Goal: Task Accomplishment & Management: Manage account settings

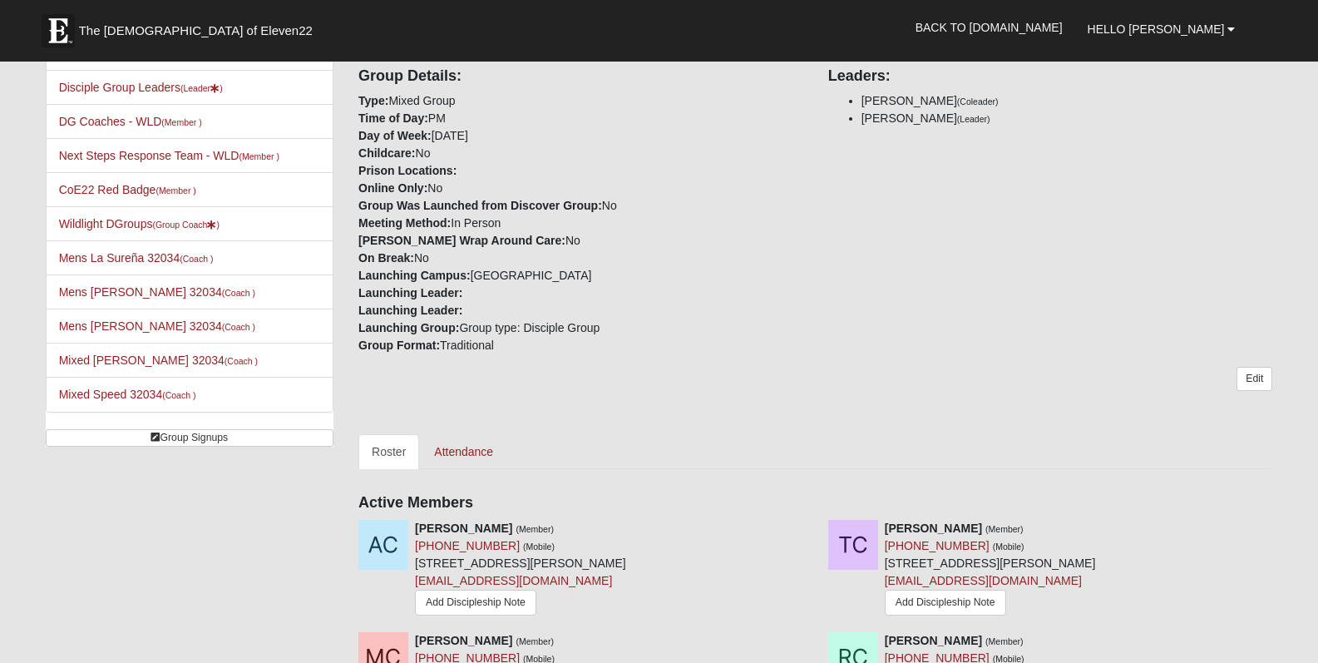
scroll to position [657, 0]
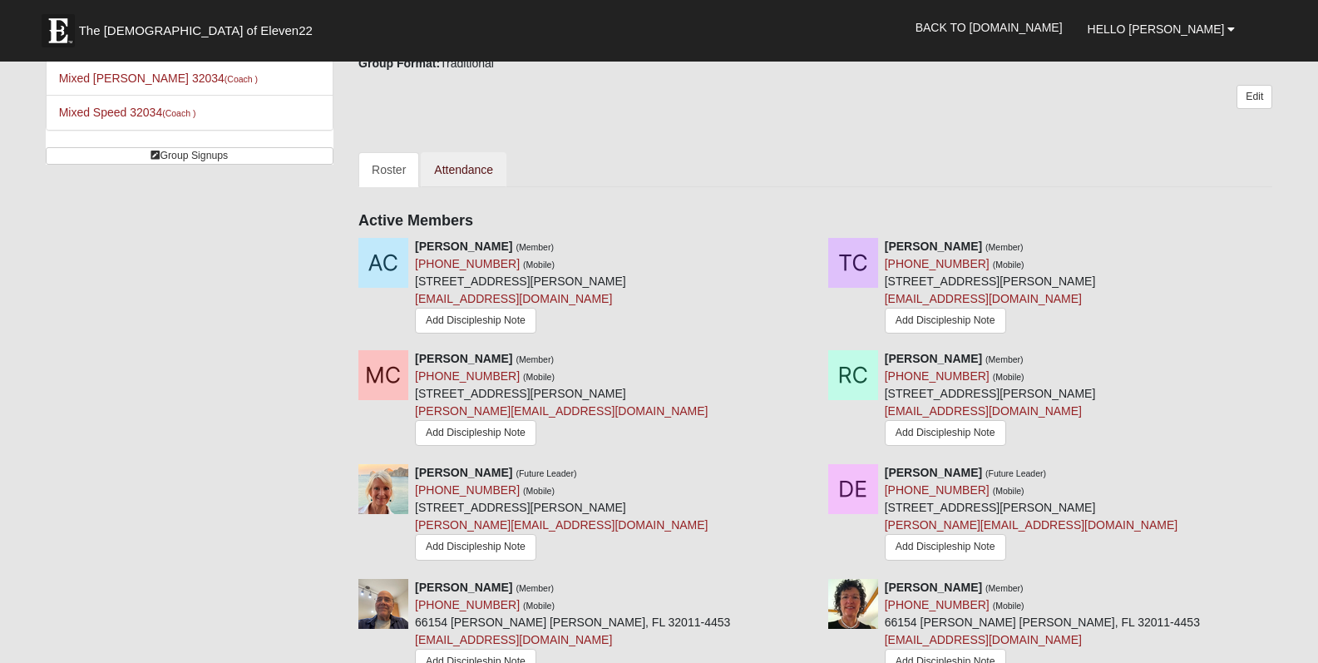
click at [480, 171] on link "Attendance" at bounding box center [464, 169] width 86 height 35
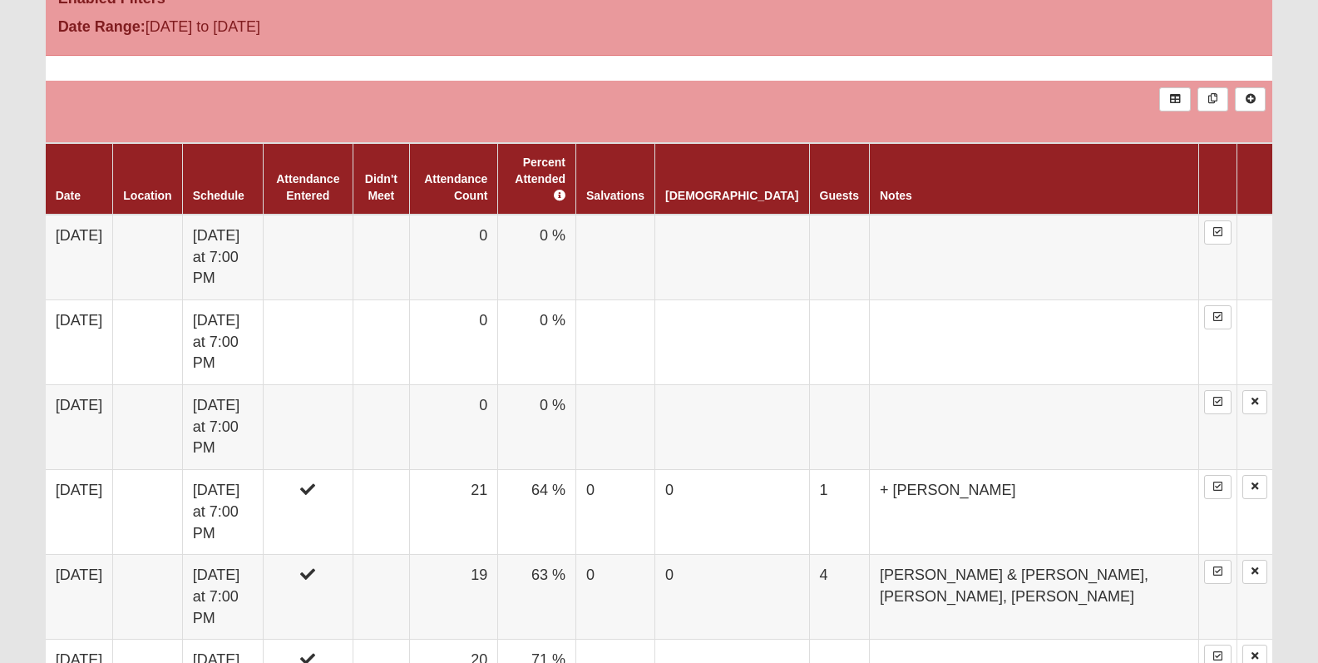
scroll to position [1008, 0]
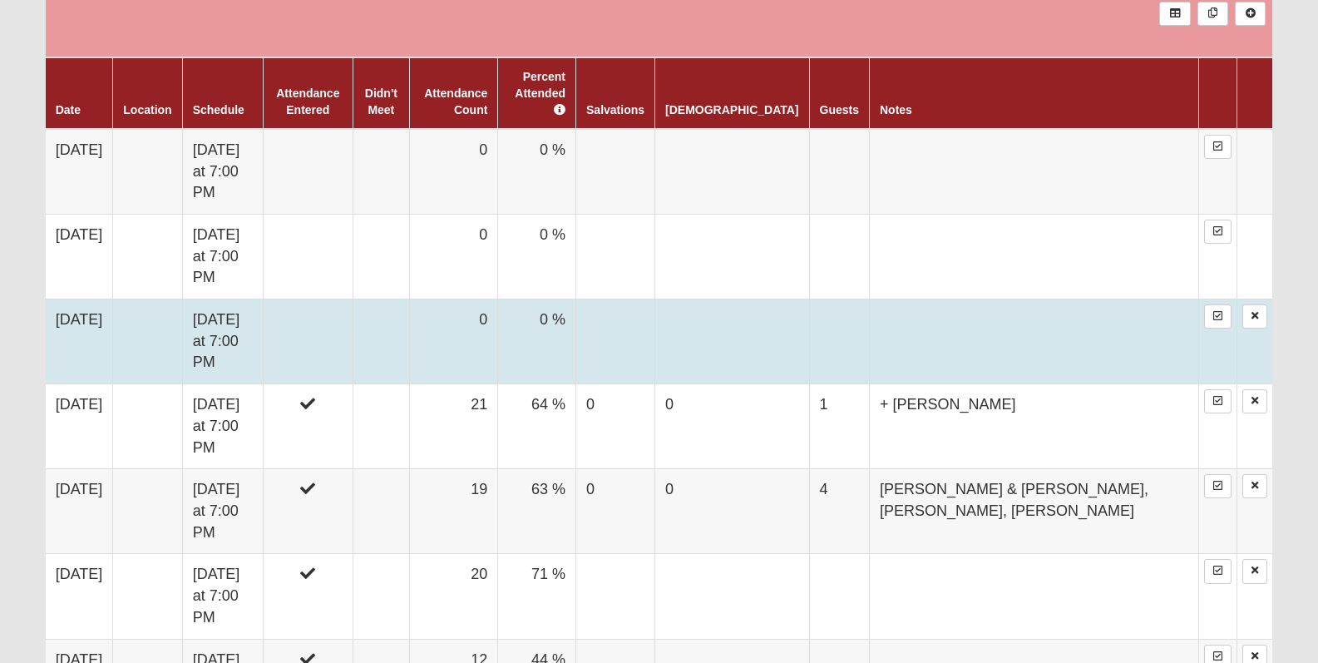
click at [352, 299] on td at bounding box center [308, 341] width 90 height 85
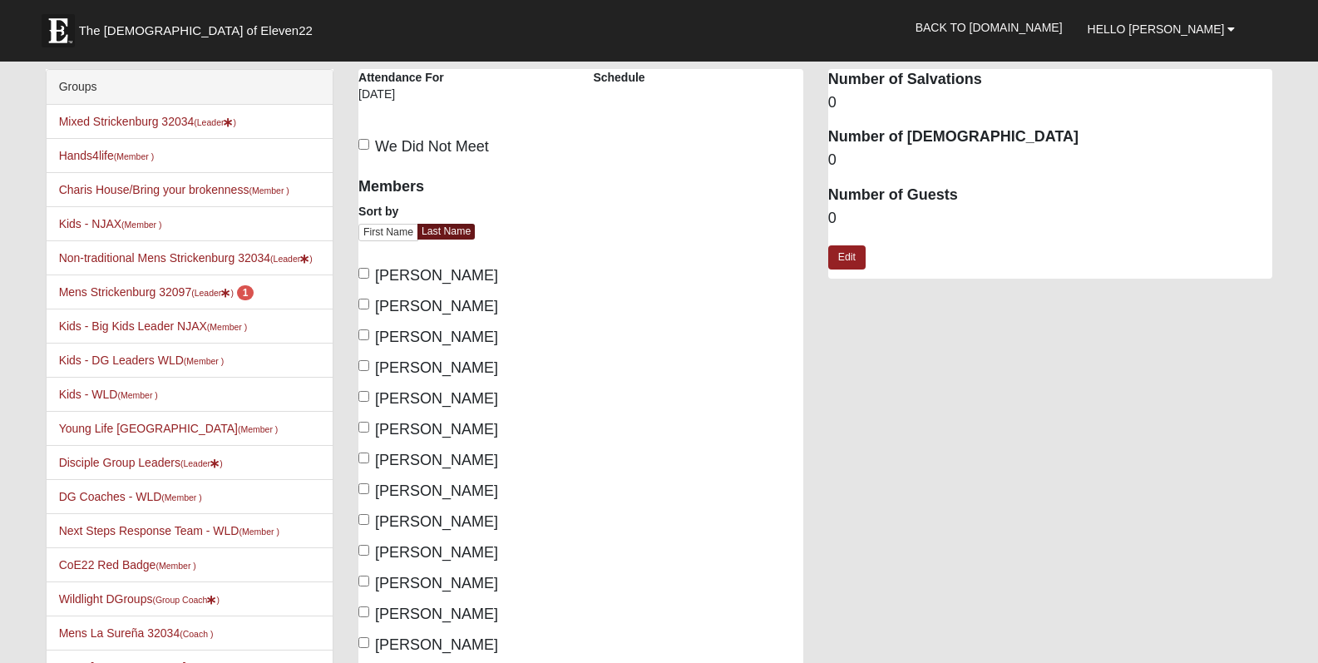
click at [363, 330] on input "Cortright, Mike" at bounding box center [363, 334] width 11 height 11
checkbox input "true"
click at [361, 361] on input "Cortright, Roxanne" at bounding box center [363, 365] width 11 height 11
checkbox input "true"
click at [361, 456] on input "Johnson, Roland" at bounding box center [363, 457] width 11 height 11
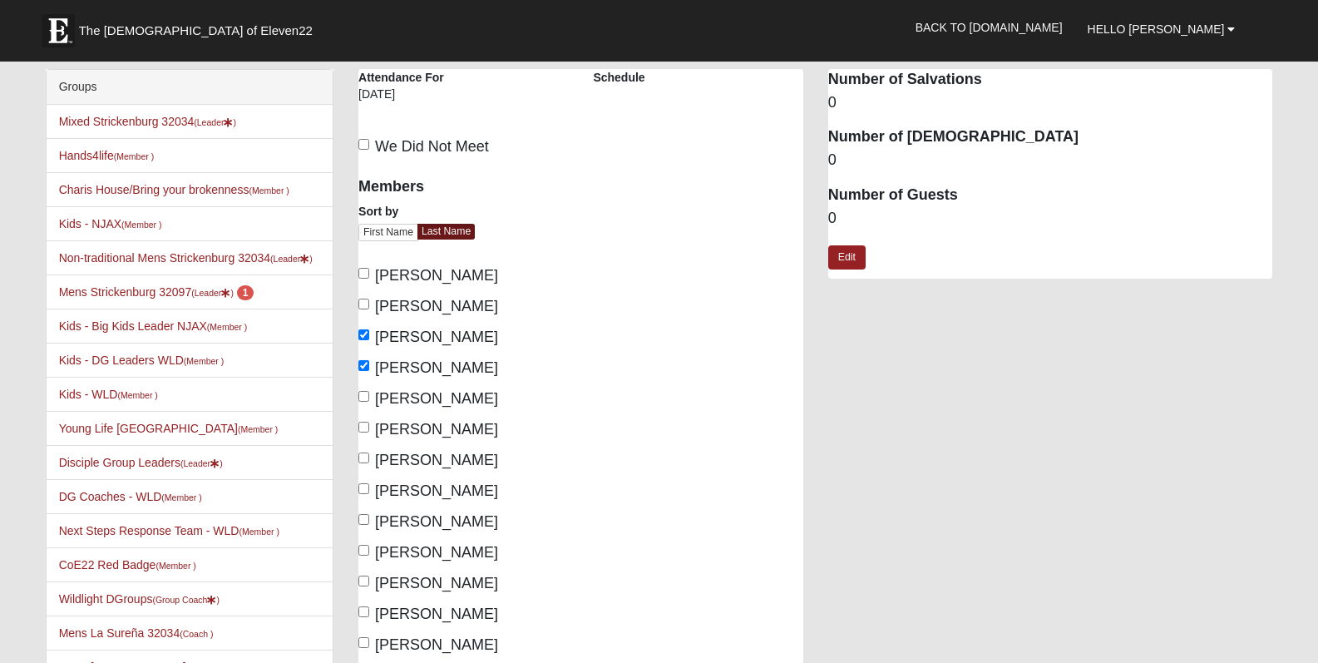
checkbox input "true"
drag, startPoint x: 357, startPoint y: 484, endPoint x: 370, endPoint y: 501, distance: 21.5
click at [367, 488] on input "Johnson, Vicki" at bounding box center [363, 488] width 11 height 11
checkbox input "true"
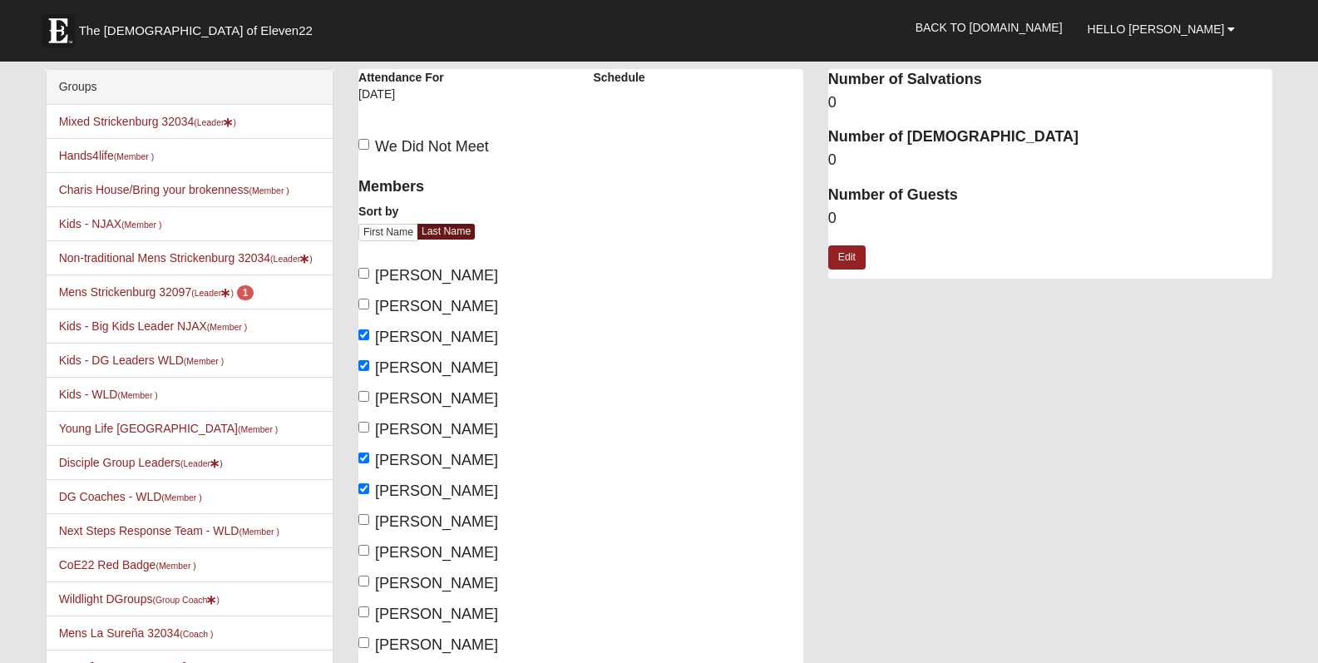
click at [367, 518] on input "Kuruvilla, Phil" at bounding box center [363, 519] width 11 height 11
checkbox input "true"
click at [369, 546] on label "Kuruvilla, Susan" at bounding box center [428, 552] width 140 height 22
click at [369, 546] on input "Kuruvilla, Susan" at bounding box center [363, 549] width 11 height 11
checkbox input "true"
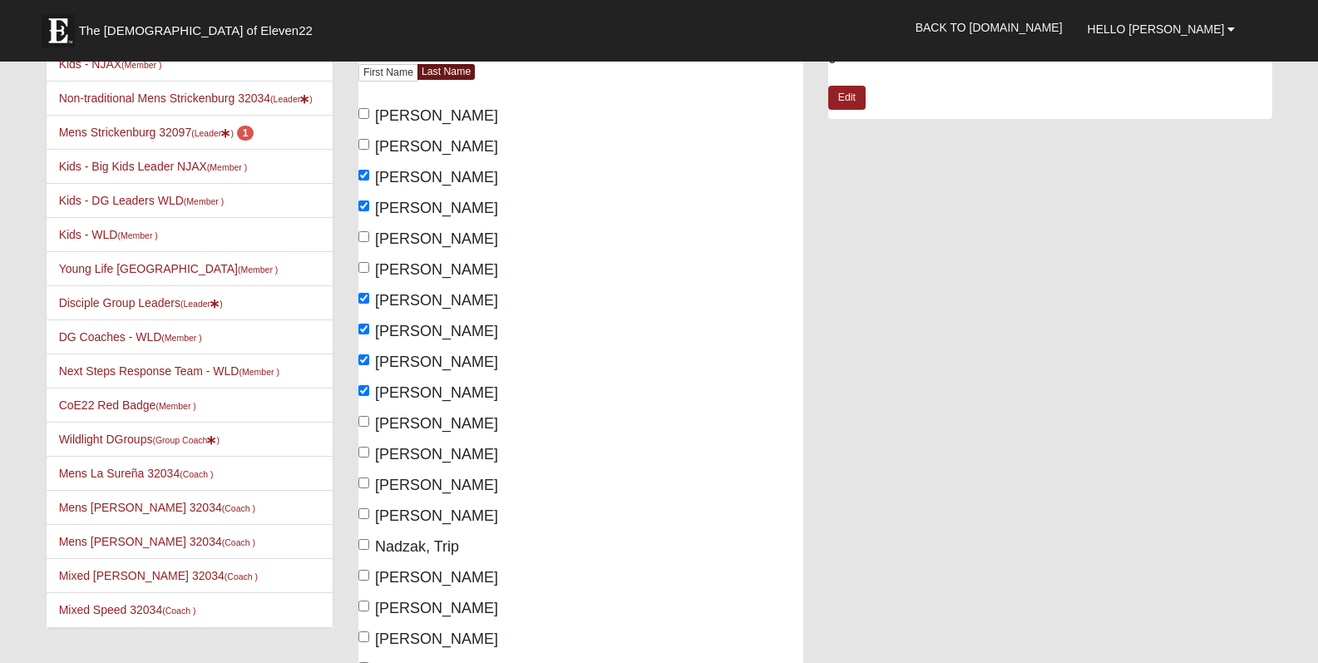
scroll to position [170, 0]
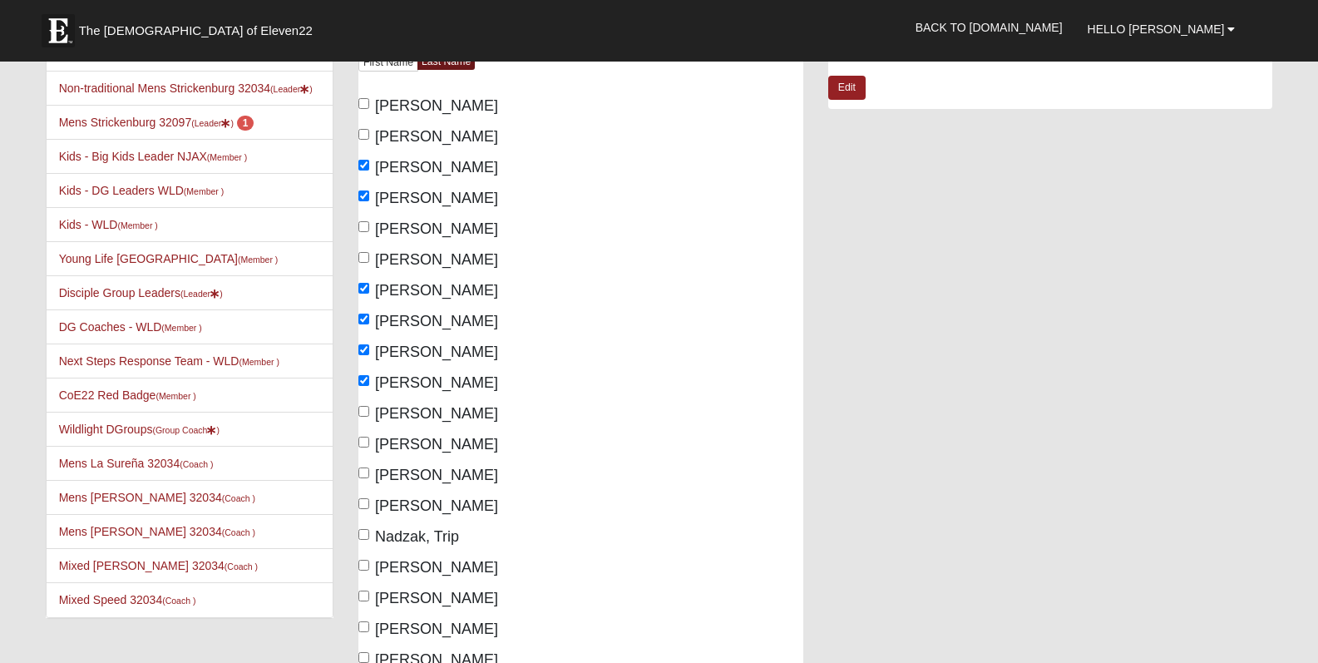
click at [366, 470] on input "Medina-Valdez, Jon" at bounding box center [363, 472] width 11 height 11
checkbox input "true"
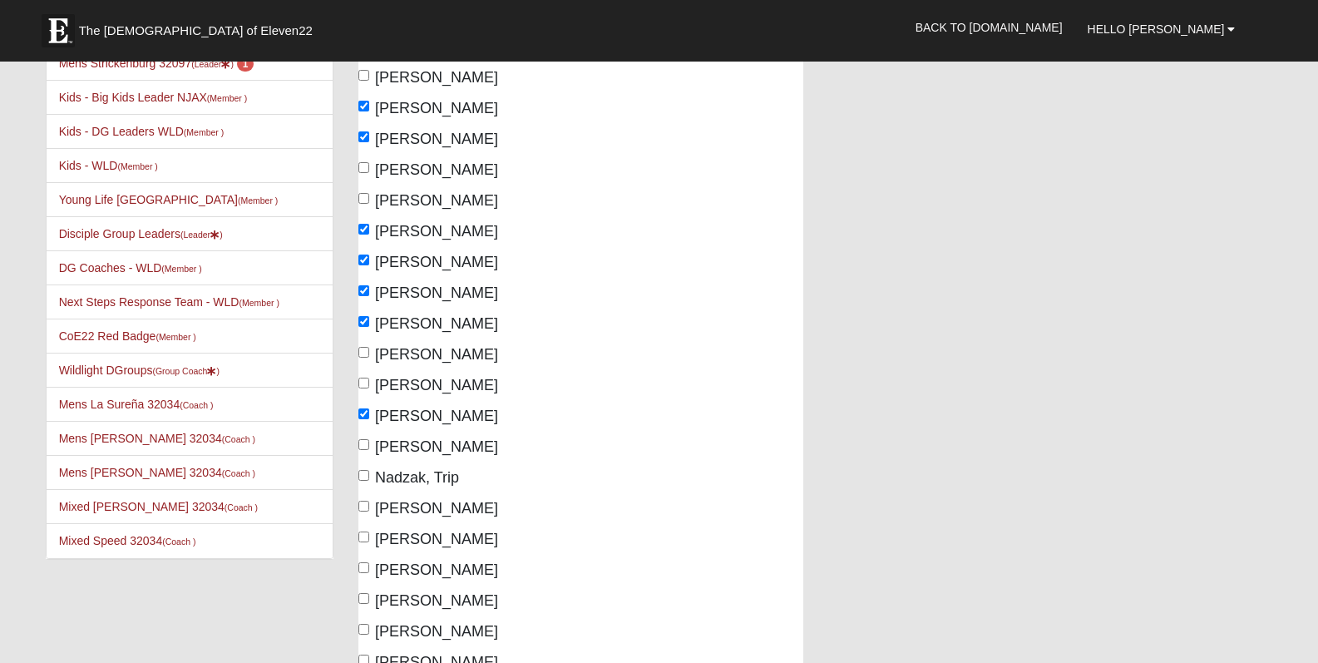
scroll to position [277, 0]
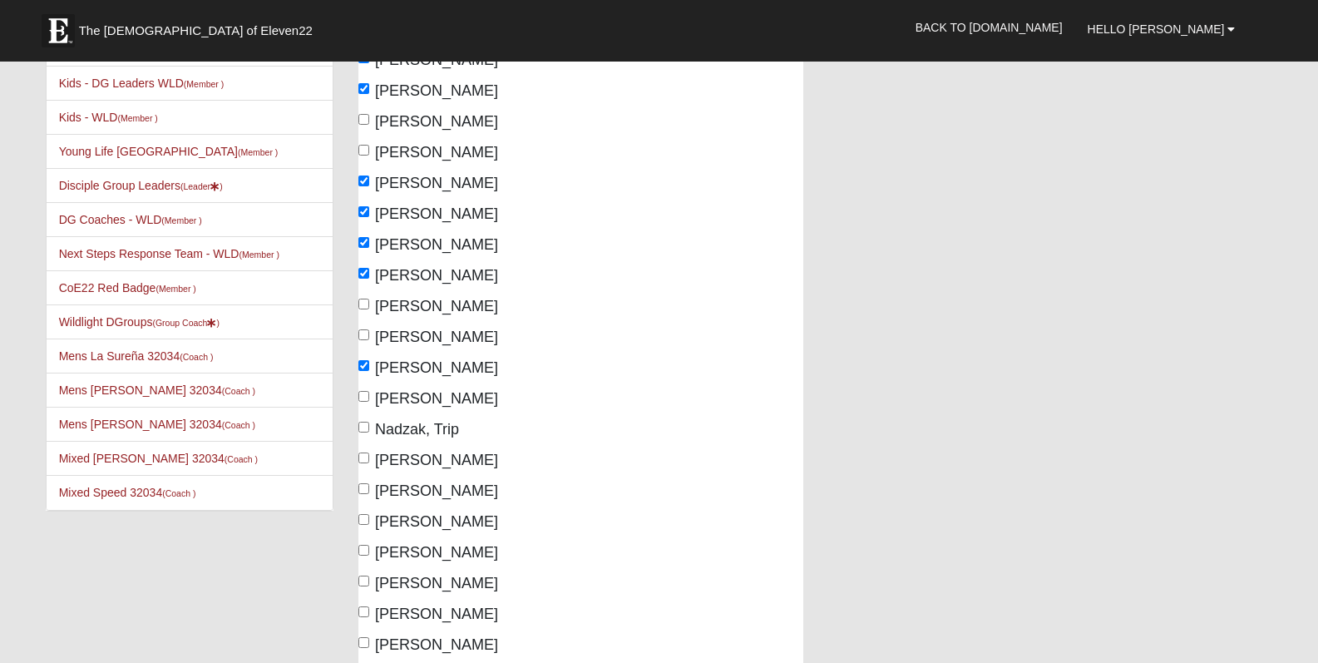
click at [367, 514] on input "Racioppi, Rebecca" at bounding box center [363, 519] width 11 height 11
checkbox input "true"
click at [365, 544] on input "Racioppi, Steve" at bounding box center [363, 549] width 11 height 11
checkbox input "true"
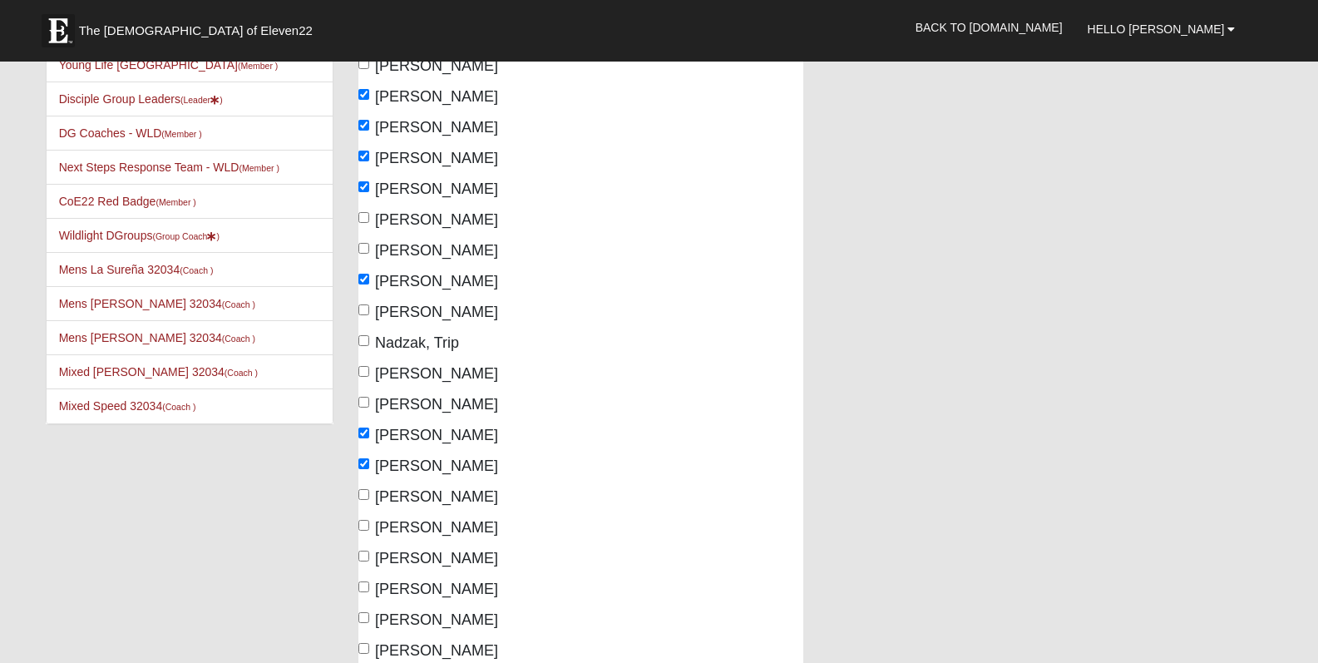
scroll to position [416, 0]
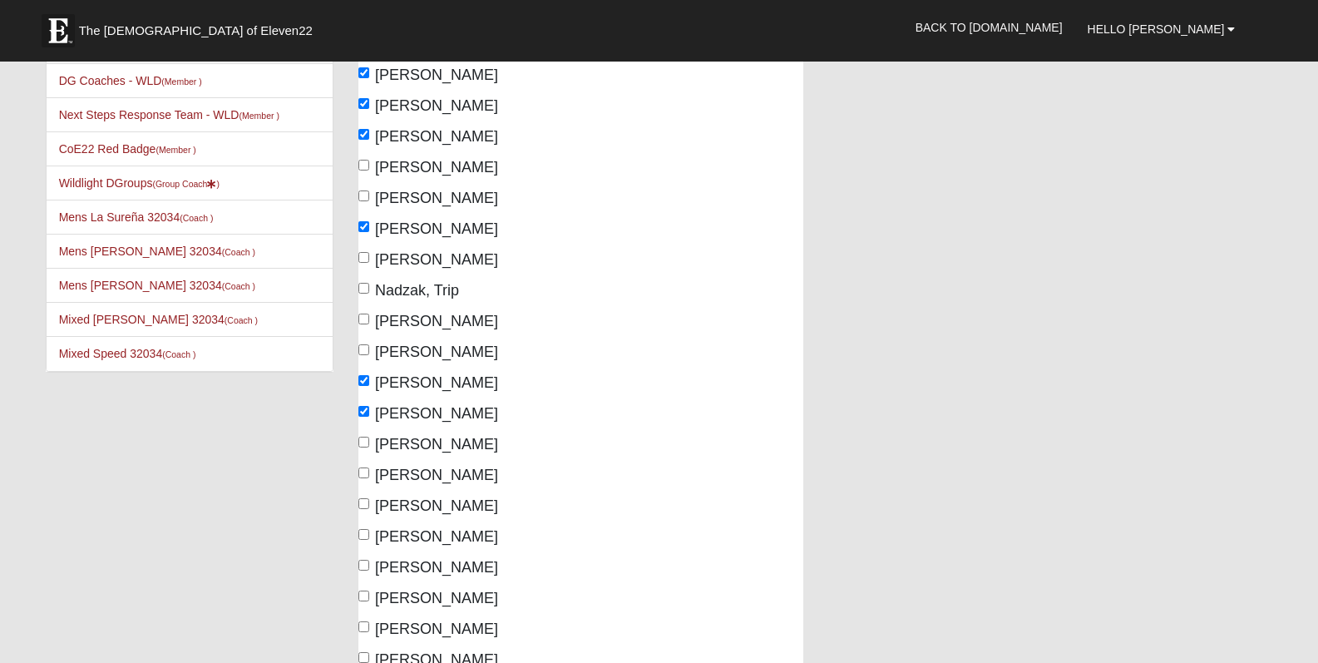
click at [364, 443] on input "Roosen, Dianne" at bounding box center [363, 441] width 11 height 11
checkbox input "true"
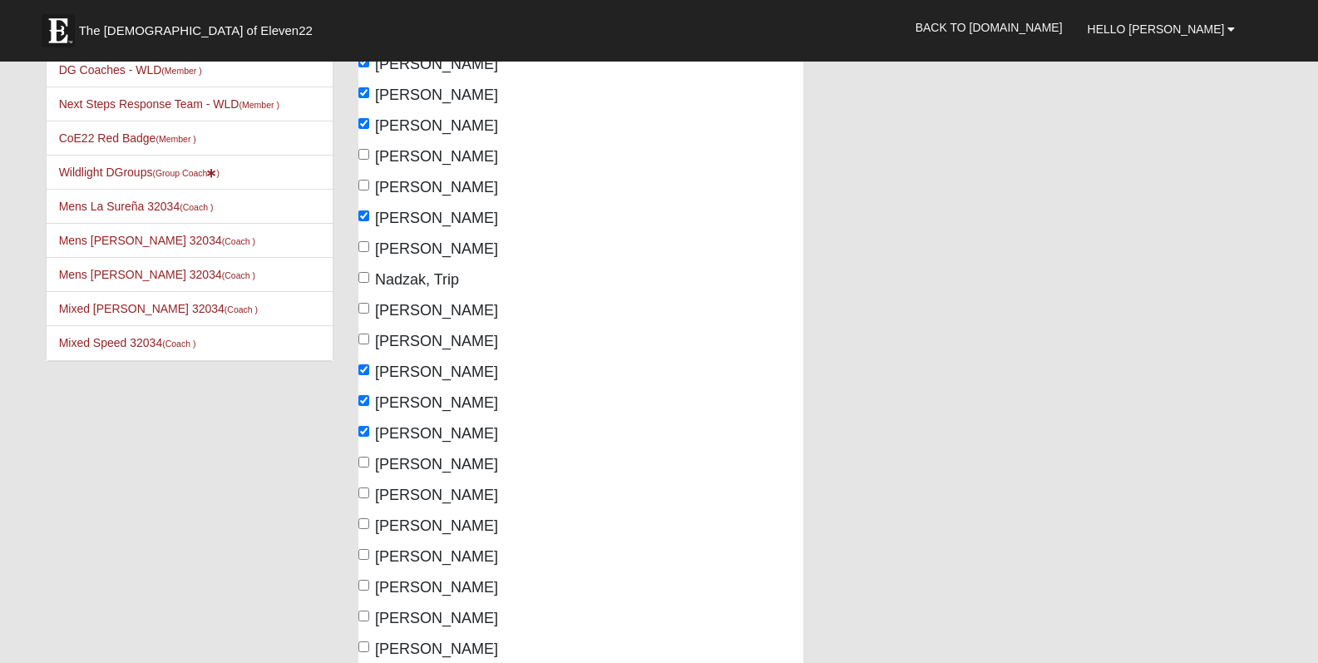
scroll to position [526, 0]
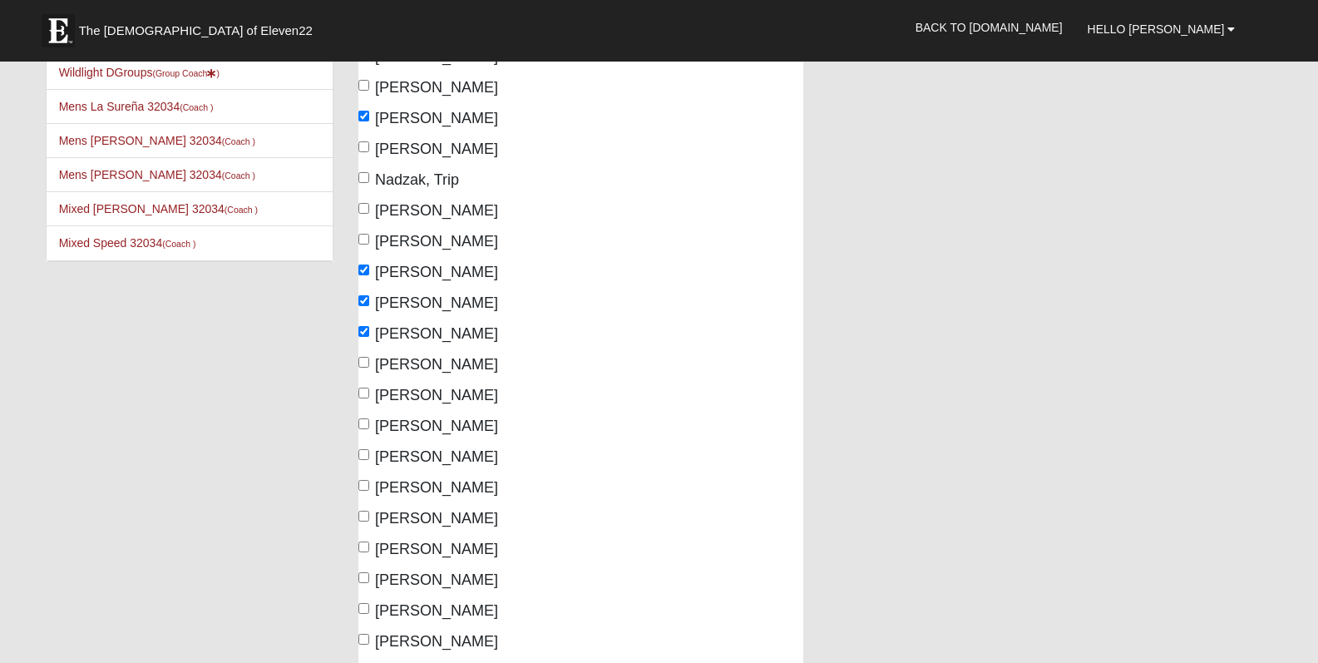
click at [367, 455] on input "Strickenburg, Debbie" at bounding box center [363, 454] width 11 height 11
checkbox input "true"
click at [362, 483] on input "Strickenburg, Mark" at bounding box center [363, 485] width 11 height 11
checkbox input "true"
click at [367, 515] on input "Trescot, Leslie" at bounding box center [363, 515] width 11 height 11
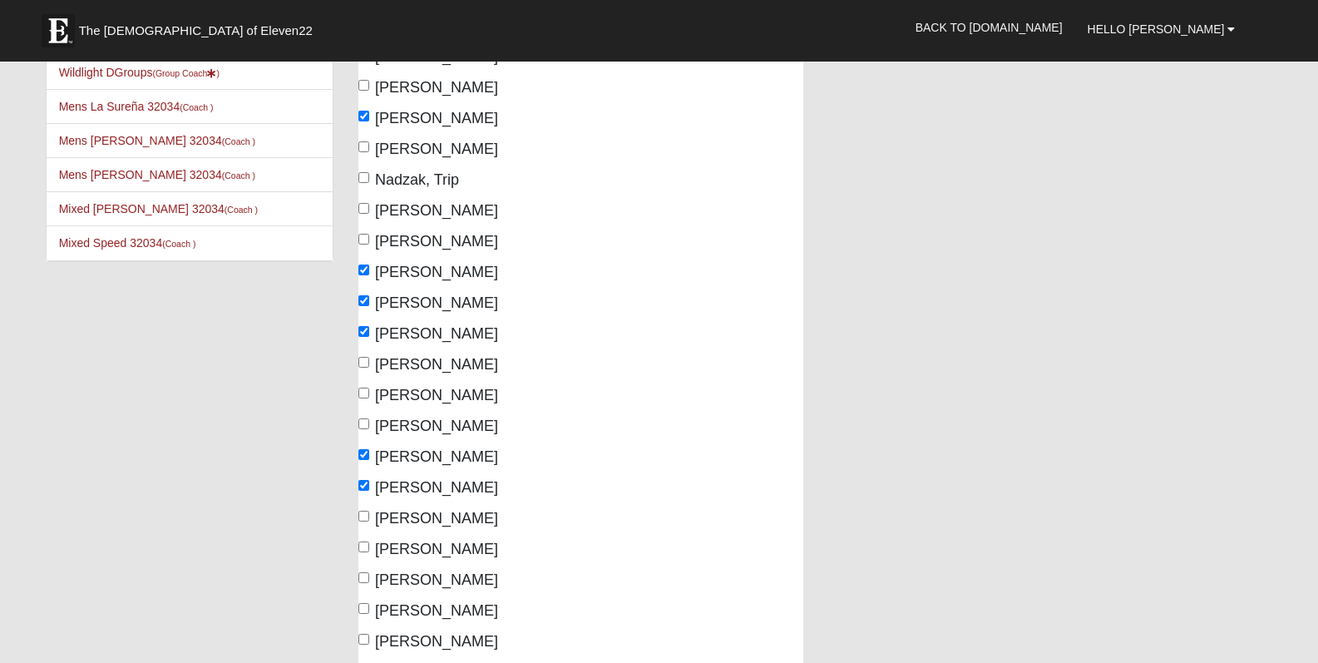
checkbox input "true"
click at [363, 544] on input "Trescot, Steve" at bounding box center [363, 546] width 11 height 11
checkbox input "true"
click at [360, 574] on input "Valdez-Pound, Rebekah" at bounding box center [363, 577] width 11 height 11
checkbox input "true"
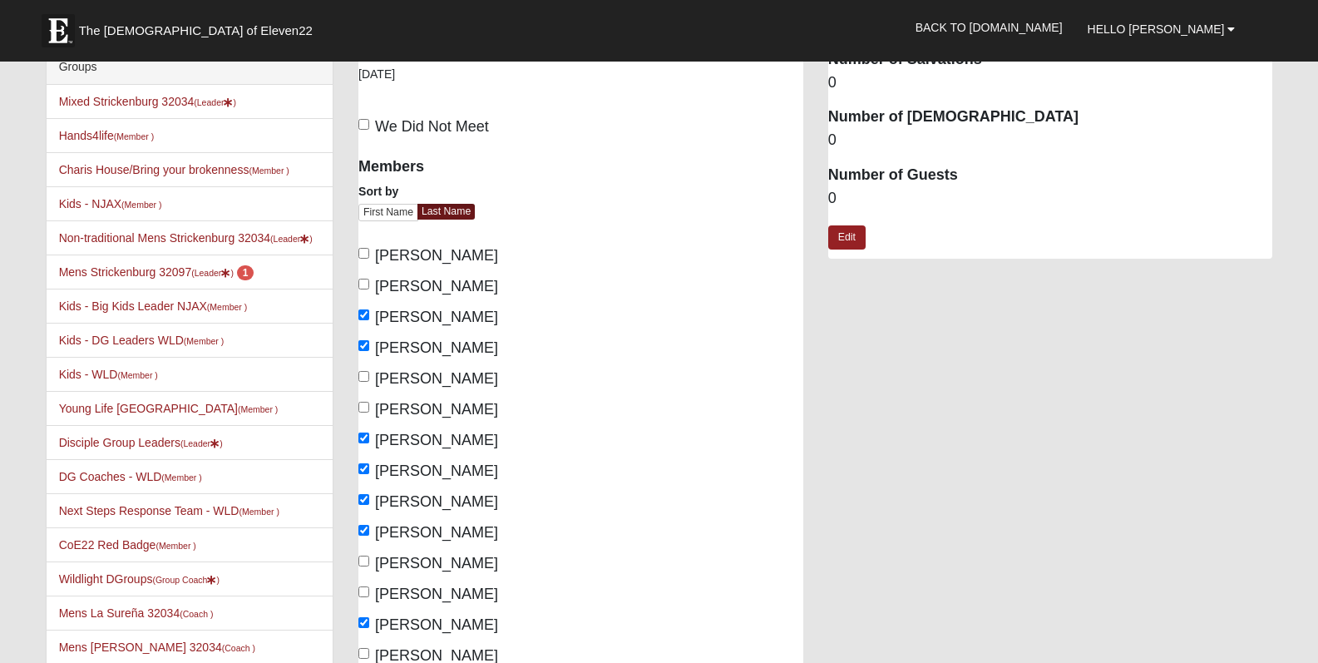
scroll to position [0, 0]
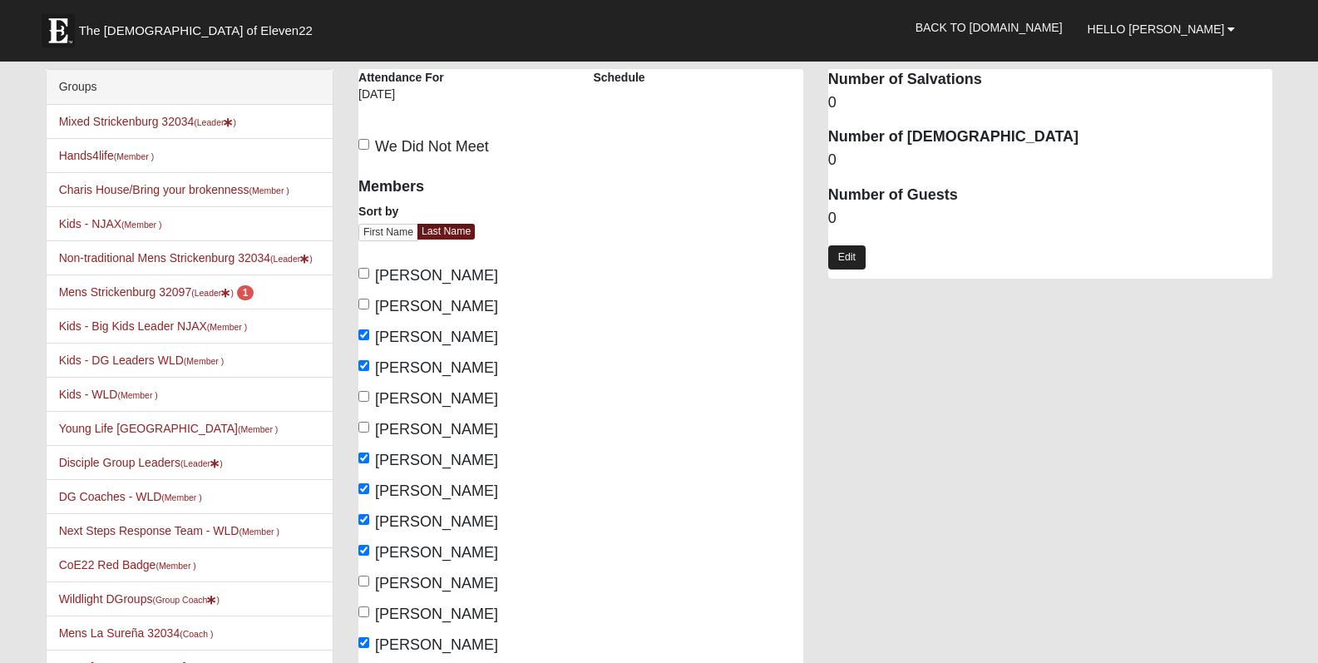
click at [848, 256] on link "Edit" at bounding box center [846, 257] width 37 height 24
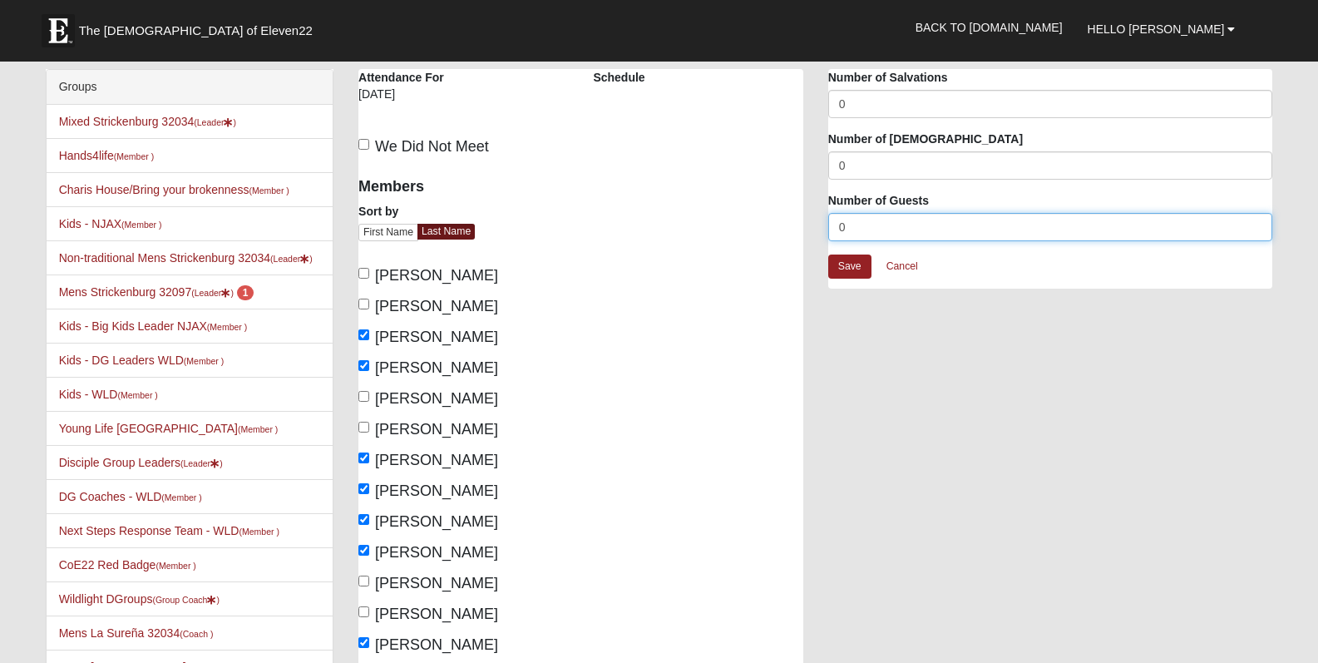
drag, startPoint x: 852, startPoint y: 231, endPoint x: 833, endPoint y: 229, distance: 19.3
click at [833, 229] on input "0" at bounding box center [1050, 227] width 445 height 28
type input "1"
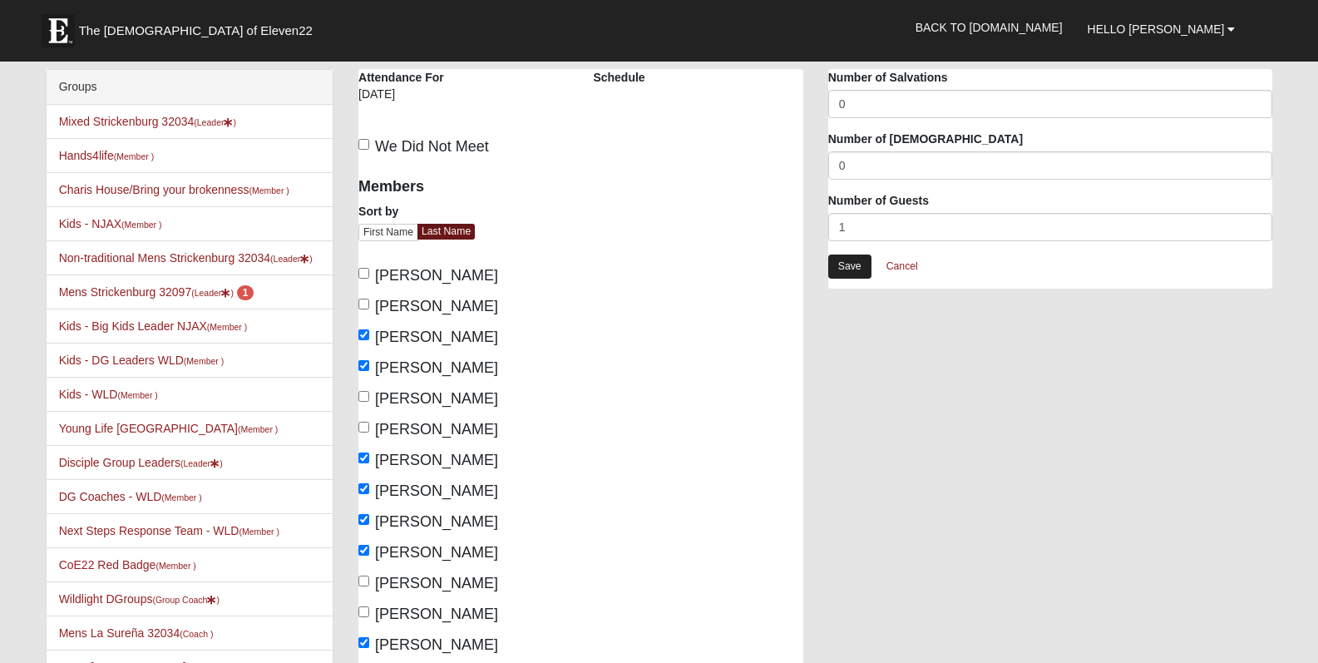
click at [858, 269] on link "Save" at bounding box center [849, 266] width 43 height 24
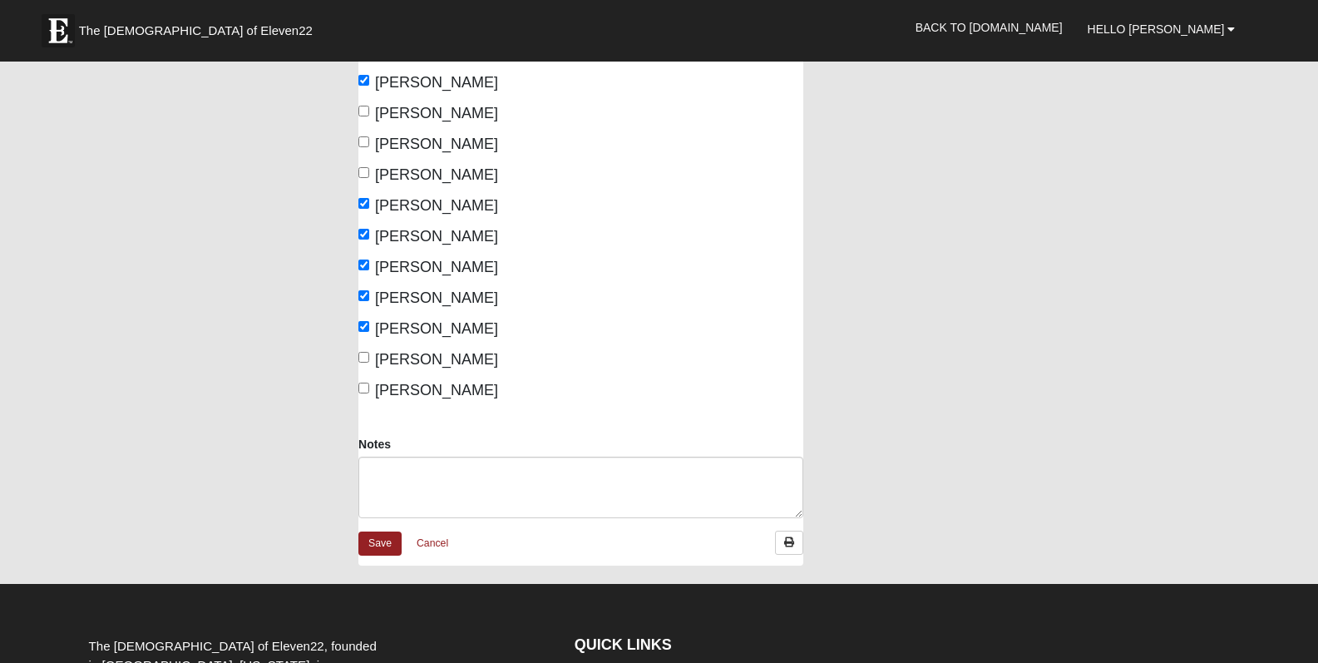
scroll to position [863, 0]
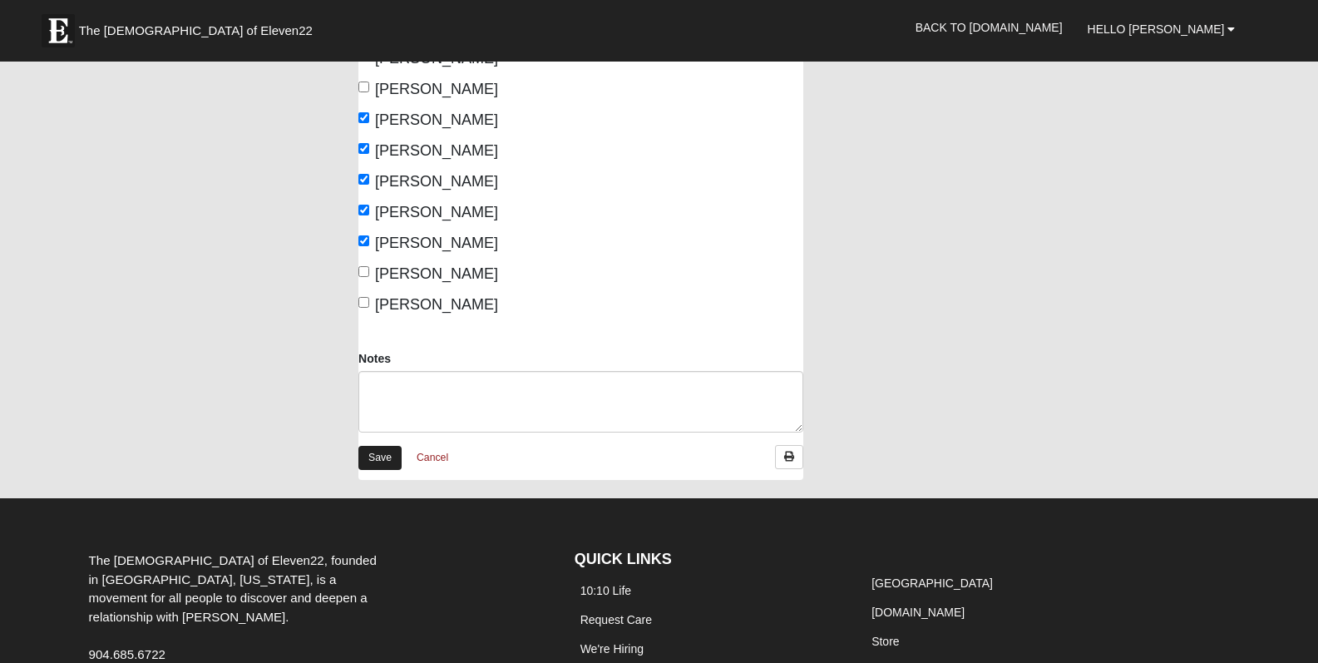
click at [384, 459] on link "Save" at bounding box center [379, 458] width 43 height 24
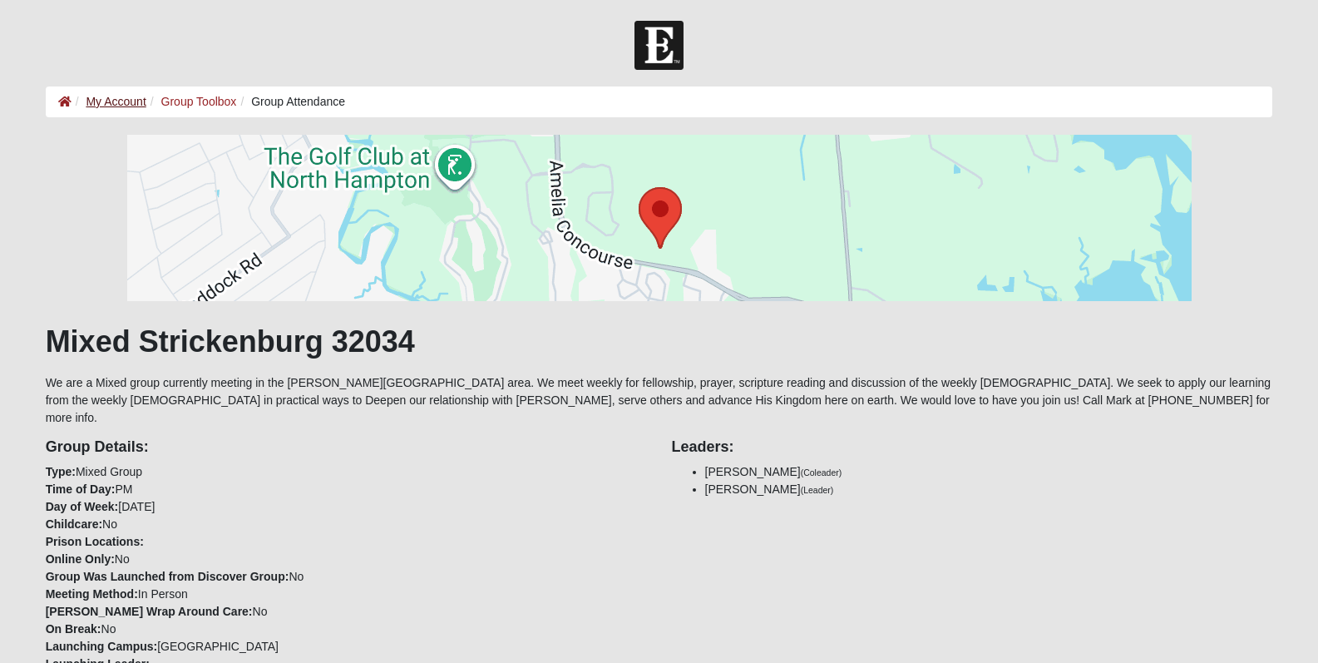
click at [124, 101] on link "My Account" at bounding box center [116, 101] width 60 height 13
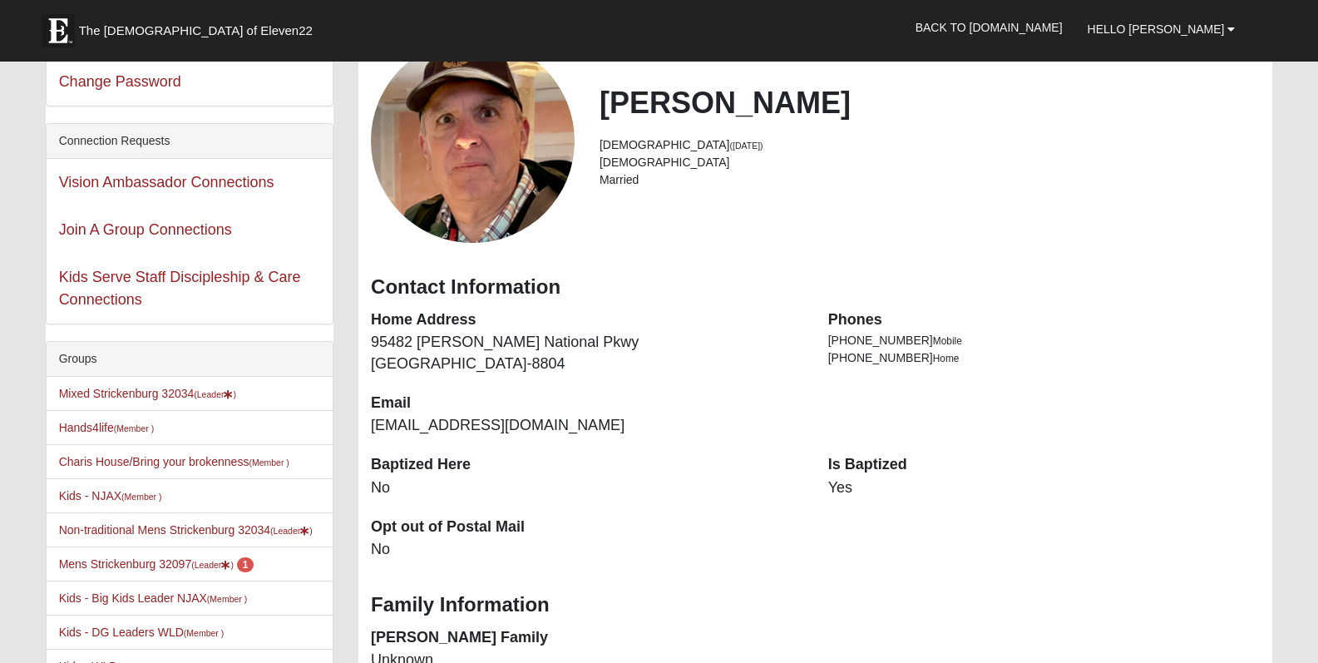
scroll to position [126, 0]
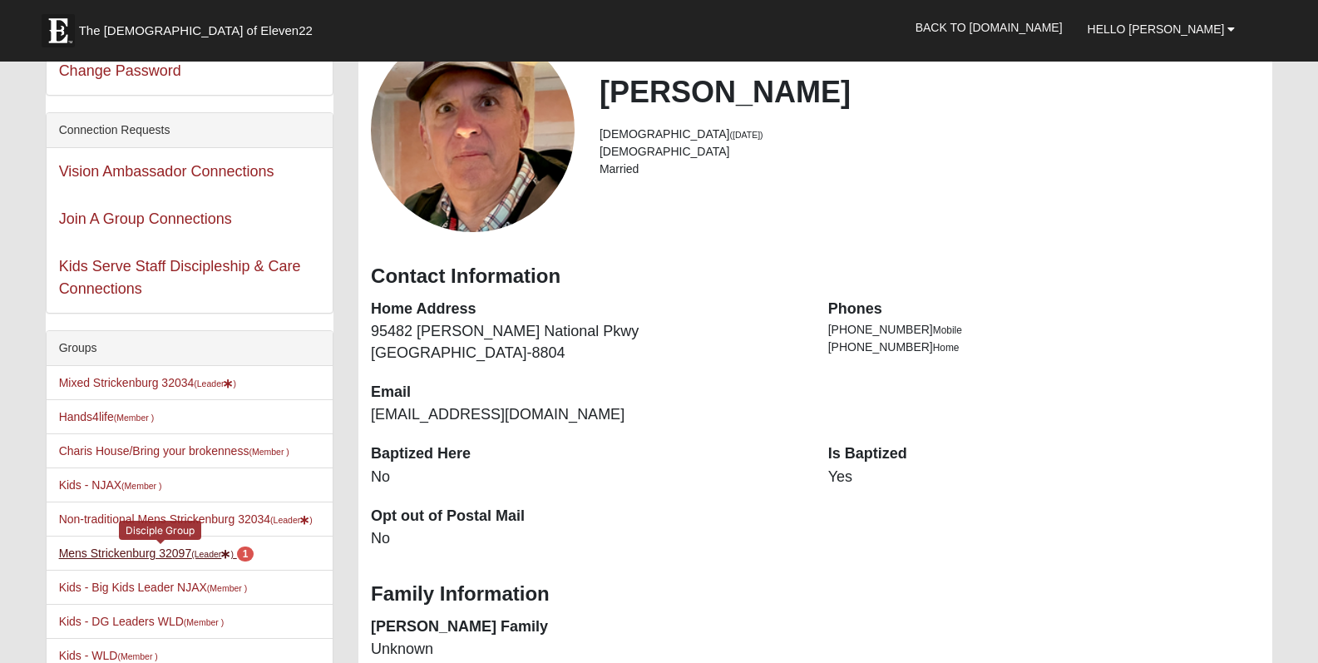
click at [187, 553] on link "Mens Strickenburg 32097 (Leader ) 1" at bounding box center [156, 552] width 195 height 13
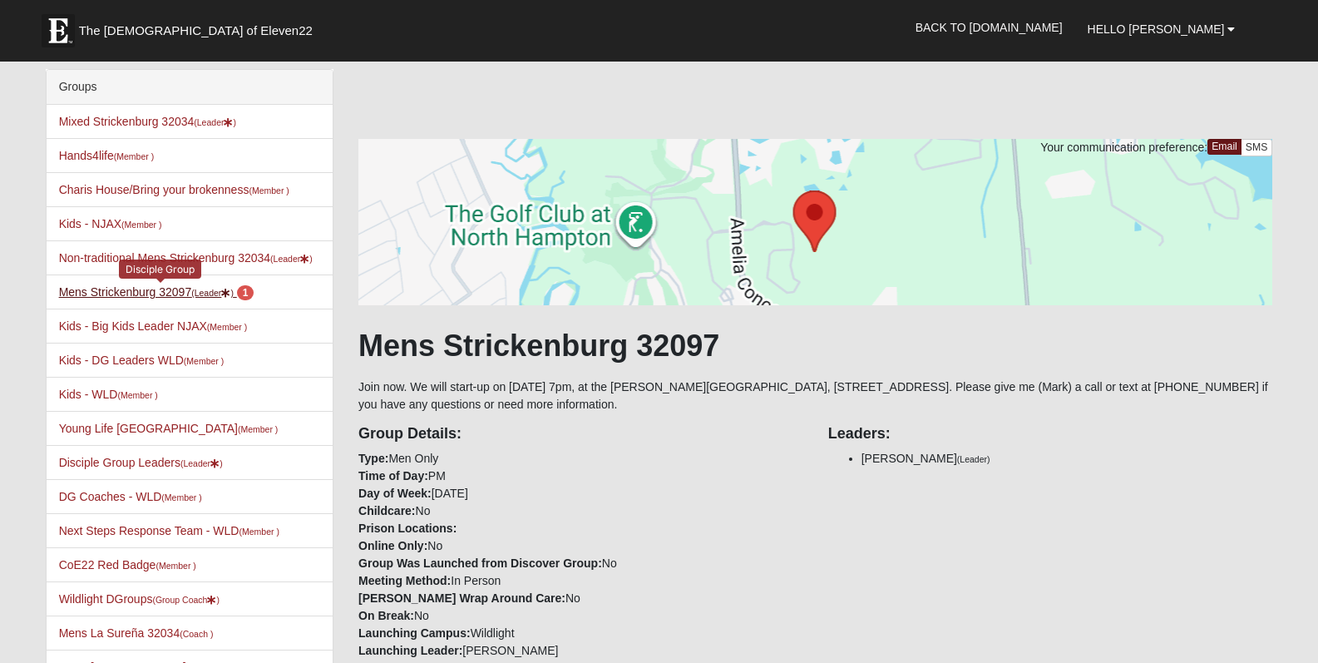
click at [215, 296] on small "(Leader )" at bounding box center [212, 293] width 42 height 10
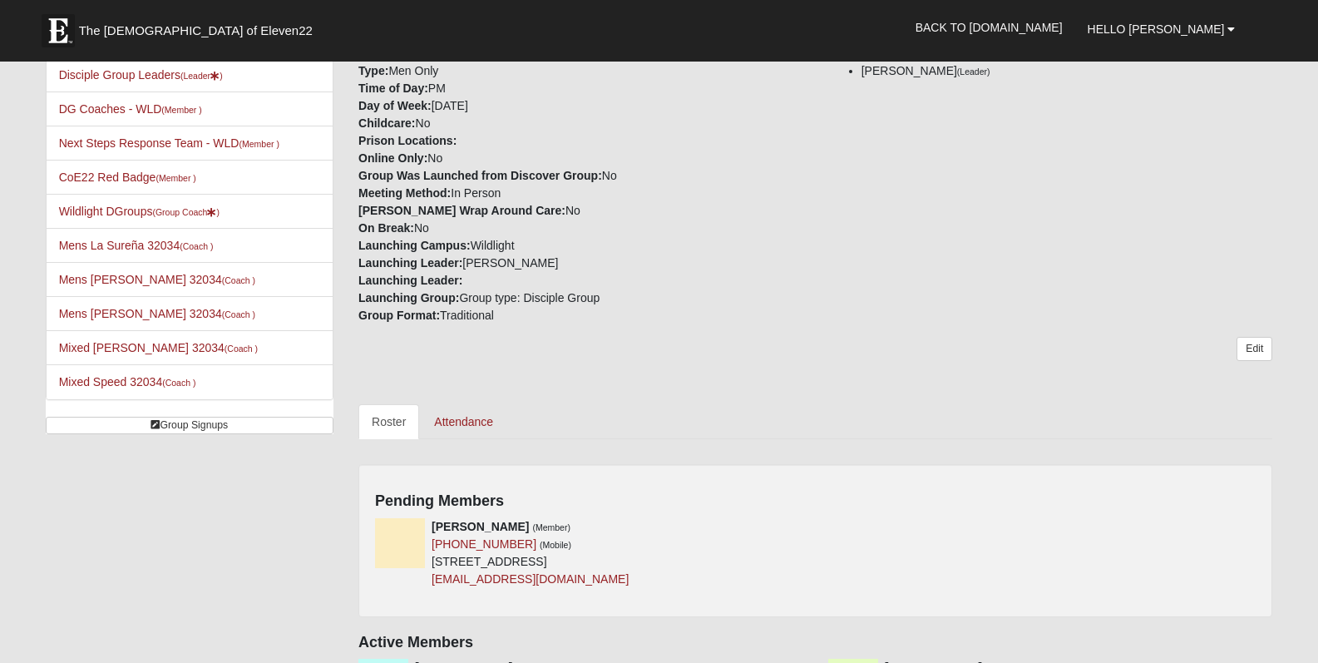
scroll to position [473, 0]
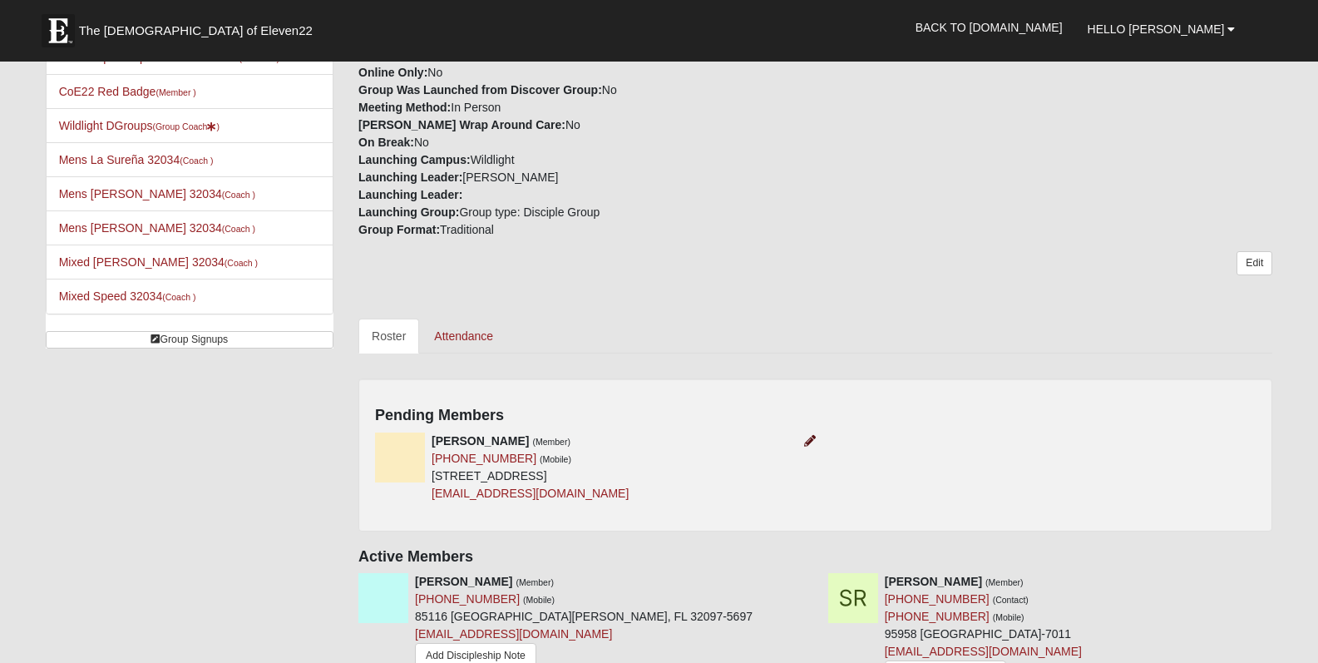
click at [805, 441] on icon at bounding box center [810, 441] width 12 height 12
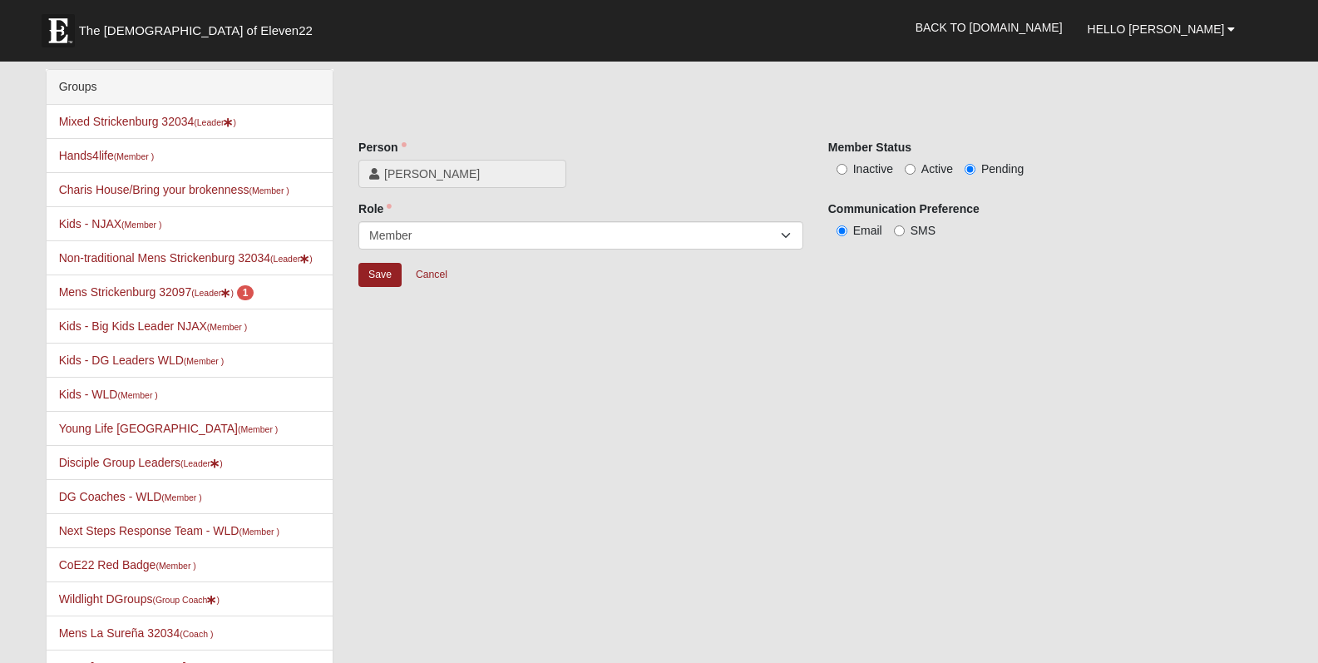
click at [909, 170] on input "Active" at bounding box center [909, 169] width 11 height 11
radio input "true"
click at [354, 273] on div "Person Frankie Main Person is required. Member Status Inactive Active Pending R…" at bounding box center [815, 187] width 938 height 237
click at [358, 273] on input "Save" at bounding box center [379, 275] width 43 height 24
